Goal: Transaction & Acquisition: Purchase product/service

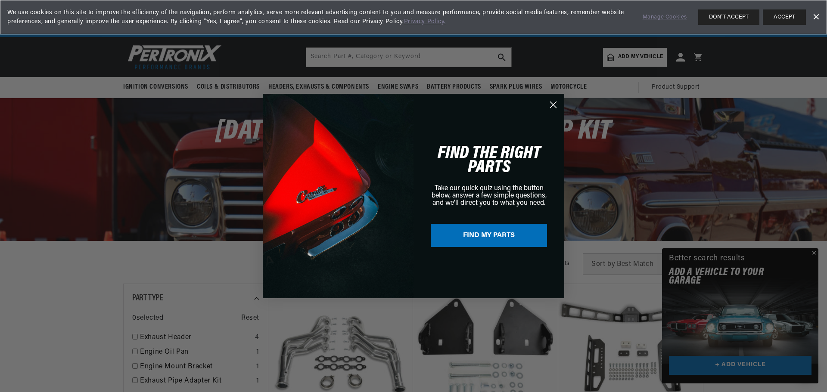
click at [550, 106] on circle "Close dialog" at bounding box center [553, 105] width 14 height 14
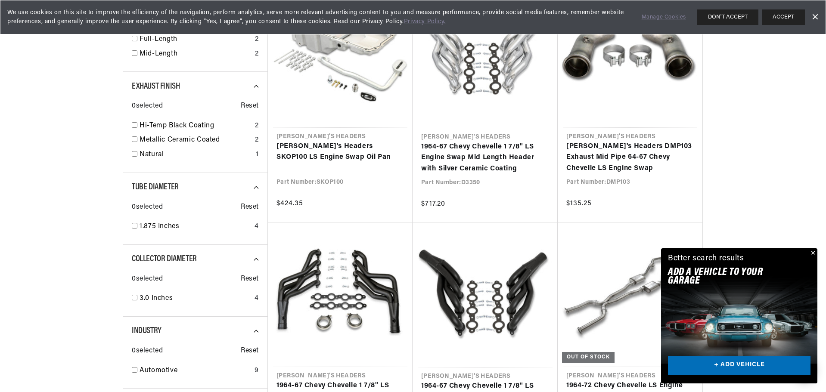
scroll to position [543, 0]
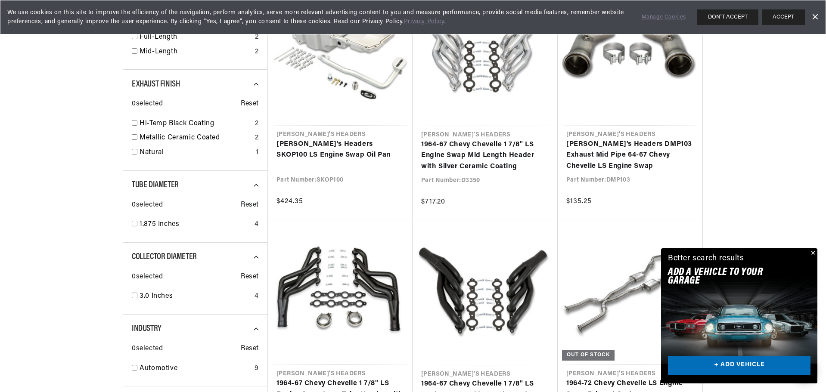
drag, startPoint x: 814, startPoint y: 254, endPoint x: 820, endPoint y: 235, distance: 19.8
click at [814, 254] on button "Close" at bounding box center [812, 253] width 10 height 10
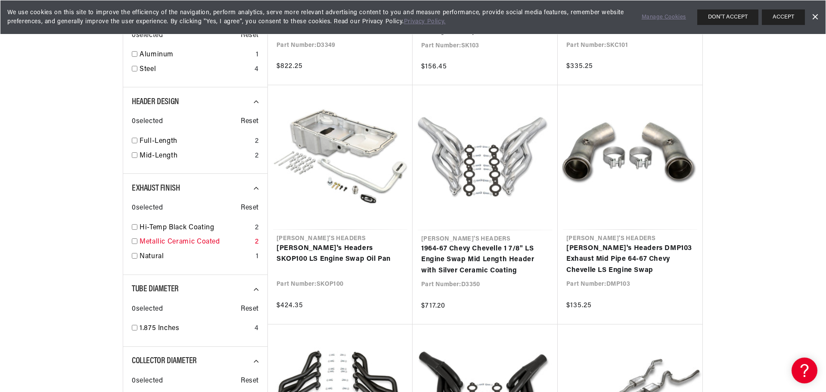
scroll to position [0, 0]
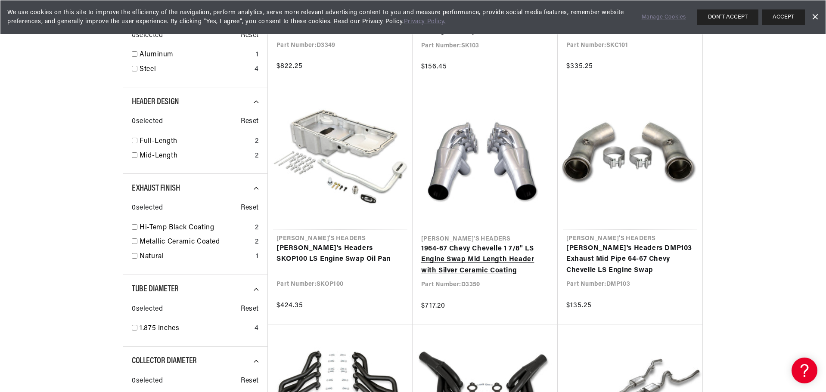
drag, startPoint x: 420, startPoint y: 248, endPoint x: 502, endPoint y: 269, distance: 84.5
drag, startPoint x: 502, startPoint y: 269, endPoint x: 485, endPoint y: 294, distance: 29.9
click at [485, 277] on link "1964-67 Chevy Chevelle 1 7/8" LS Engine Swap Mid Length Header with Silver Cera…" at bounding box center [485, 260] width 128 height 33
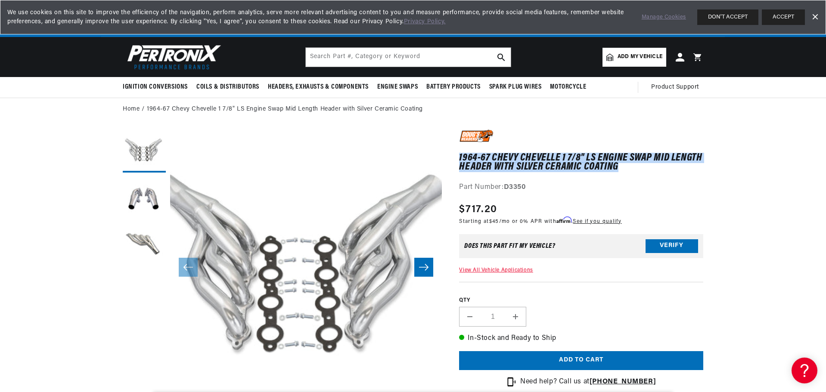
drag, startPoint x: 459, startPoint y: 156, endPoint x: 625, endPoint y: 167, distance: 166.1
click at [625, 167] on h1 "1964-67 Chevy Chevelle 1 7/8" LS Engine Swap Mid Length Header with Silver Cera…" at bounding box center [581, 163] width 244 height 18
copy h1 "1964-67 Chevy Chevelle 1 7/8" LS Engine Swap Mid Length Header with Silver Cera…"
click at [423, 270] on icon "Slide right" at bounding box center [424, 267] width 10 height 9
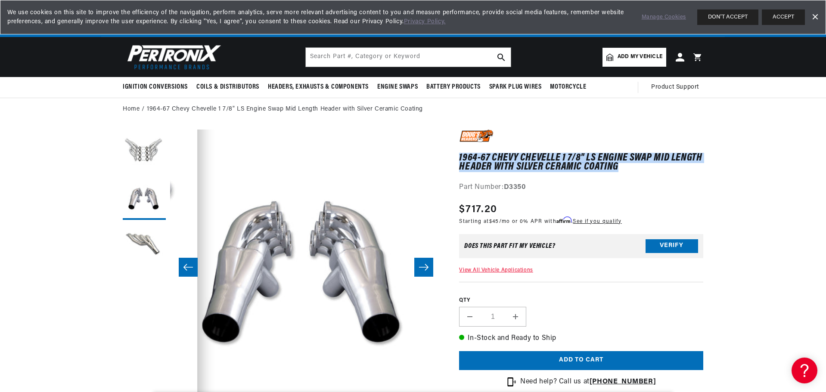
click at [423, 270] on icon "Slide right" at bounding box center [424, 267] width 10 height 9
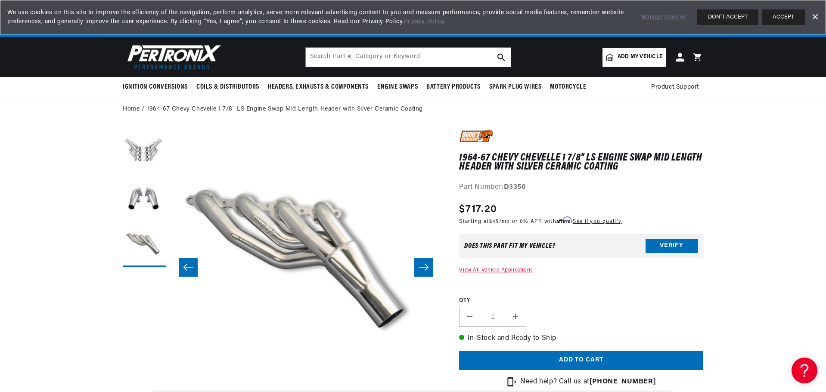
click at [518, 183] on div "Part Number: D3350" at bounding box center [581, 187] width 244 height 11
click at [518, 188] on strong "D3350" at bounding box center [515, 187] width 22 height 7
copy strong "D3350"
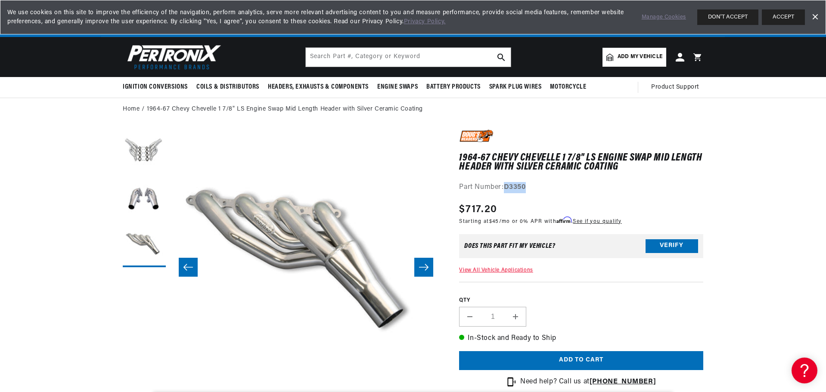
scroll to position [0, 261]
